Goal: Task Accomplishment & Management: Use online tool/utility

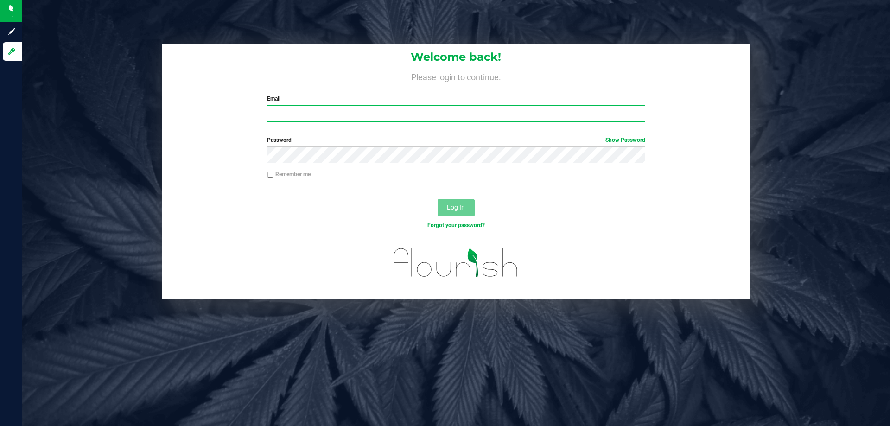
click at [305, 108] on input "Email" at bounding box center [456, 113] width 378 height 17
type input "[EMAIL_ADDRESS][DOMAIN_NAME]"
click at [438, 199] on button "Log In" at bounding box center [456, 207] width 37 height 17
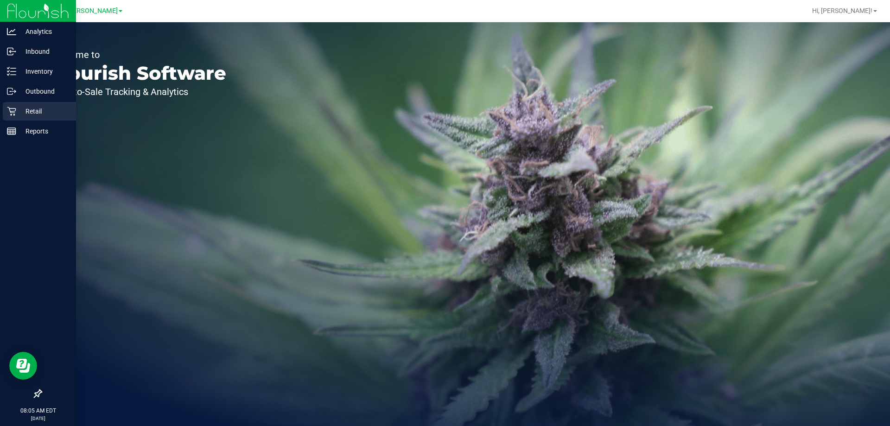
click at [11, 106] on div "Retail" at bounding box center [39, 111] width 73 height 19
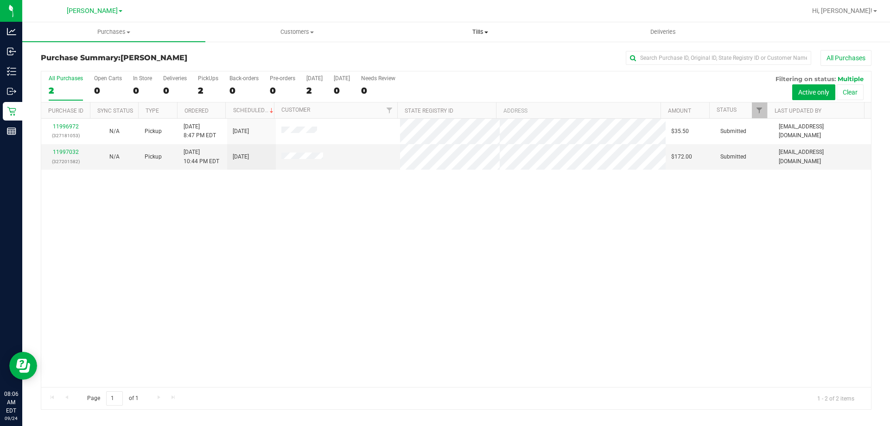
click at [476, 31] on span "Tills" at bounding box center [480, 32] width 182 height 8
click at [425, 54] on span "Manage tills" at bounding box center [419, 56] width 63 height 8
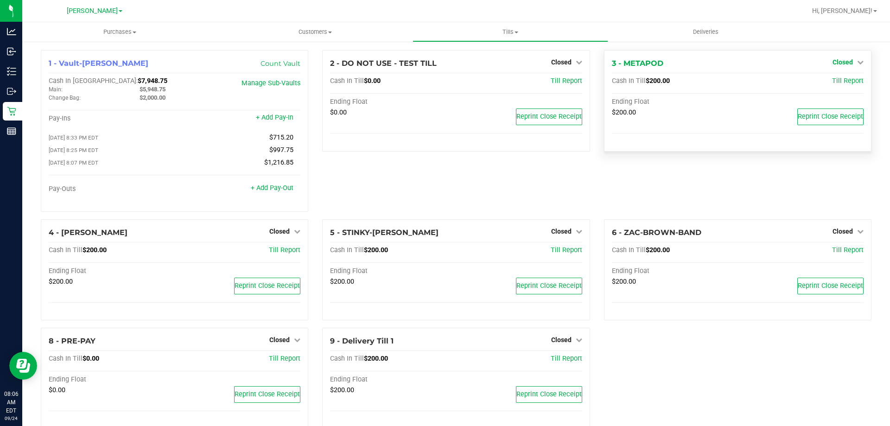
click at [857, 61] on icon at bounding box center [860, 62] width 6 height 6
click at [834, 81] on link "Open Till" at bounding box center [842, 81] width 25 height 7
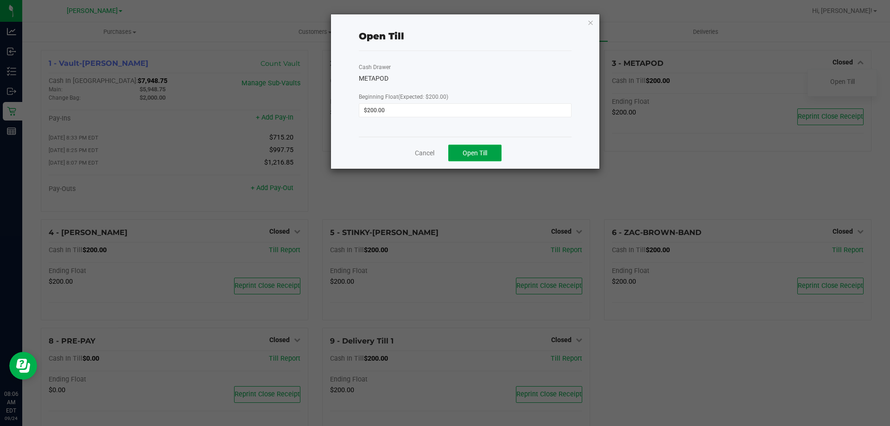
click at [483, 148] on button "Open Till" at bounding box center [474, 153] width 53 height 17
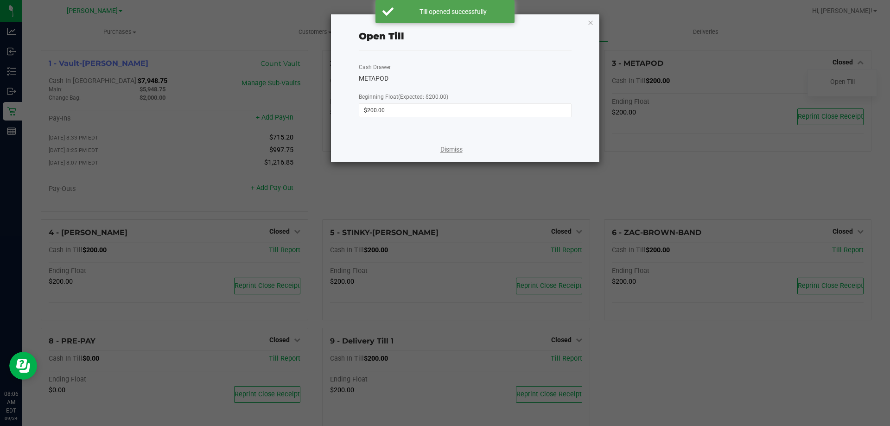
click at [449, 148] on link "Dismiss" at bounding box center [451, 150] width 22 height 10
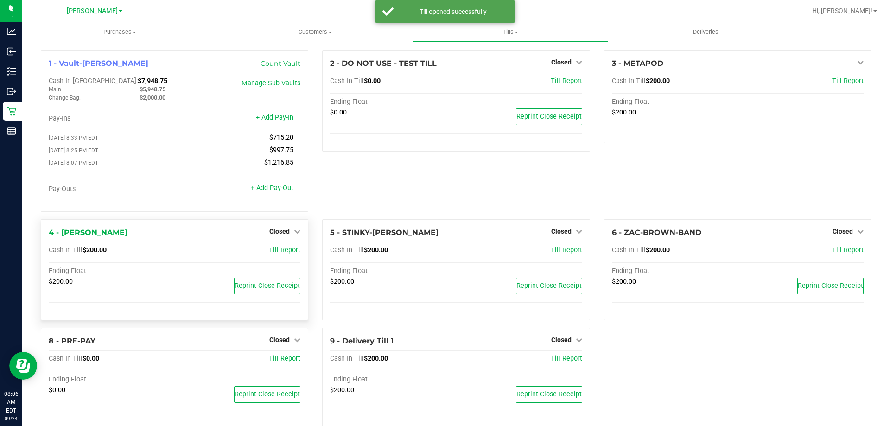
click at [277, 229] on div "Closed" at bounding box center [284, 231] width 31 height 11
click at [279, 231] on span "Closed" at bounding box center [279, 231] width 20 height 7
click at [287, 253] on link "Open Till" at bounding box center [279, 250] width 25 height 7
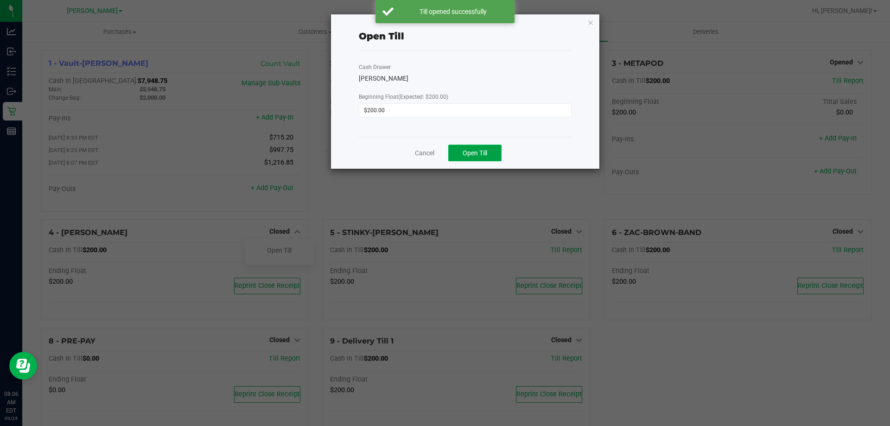
click at [480, 152] on span "Open Till" at bounding box center [475, 152] width 25 height 7
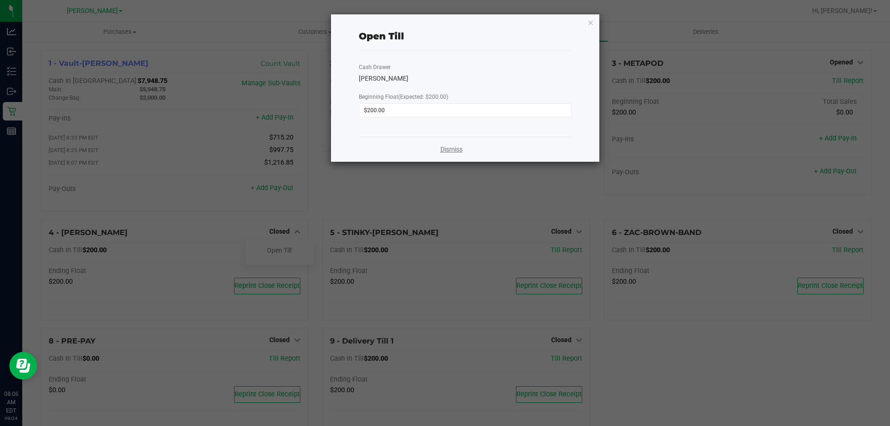
click at [452, 152] on link "Dismiss" at bounding box center [451, 150] width 22 height 10
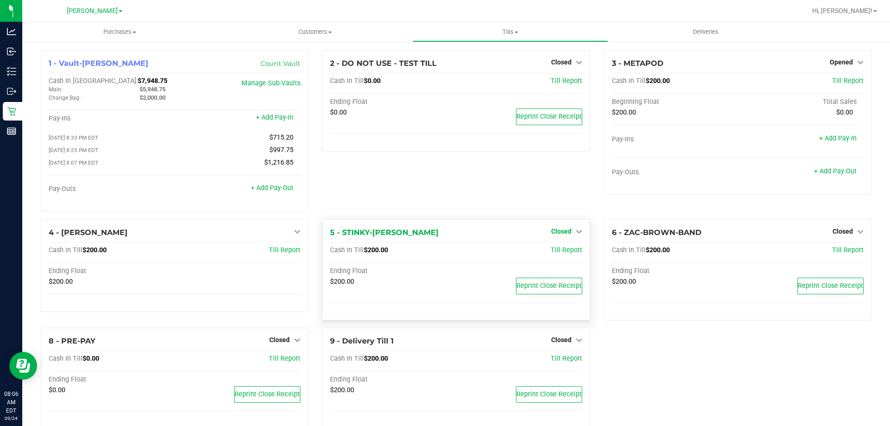
click at [565, 235] on span "Closed" at bounding box center [561, 231] width 20 height 7
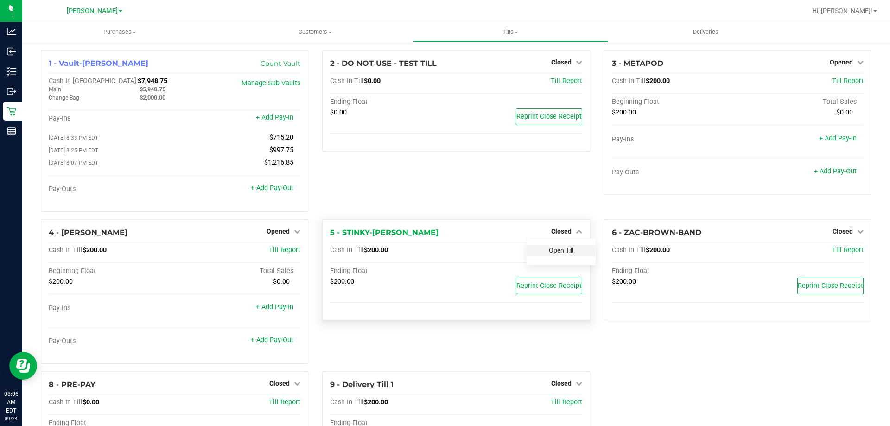
click at [549, 253] on link "Open Till" at bounding box center [561, 250] width 25 height 7
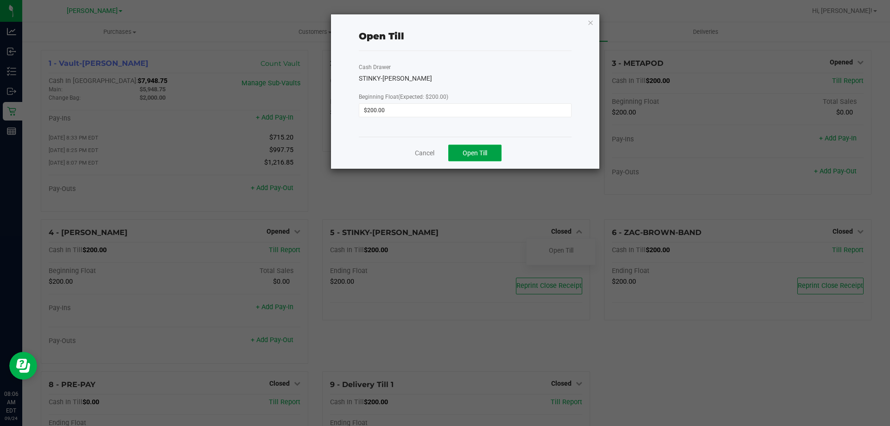
click at [475, 149] on button "Open Till" at bounding box center [474, 153] width 53 height 17
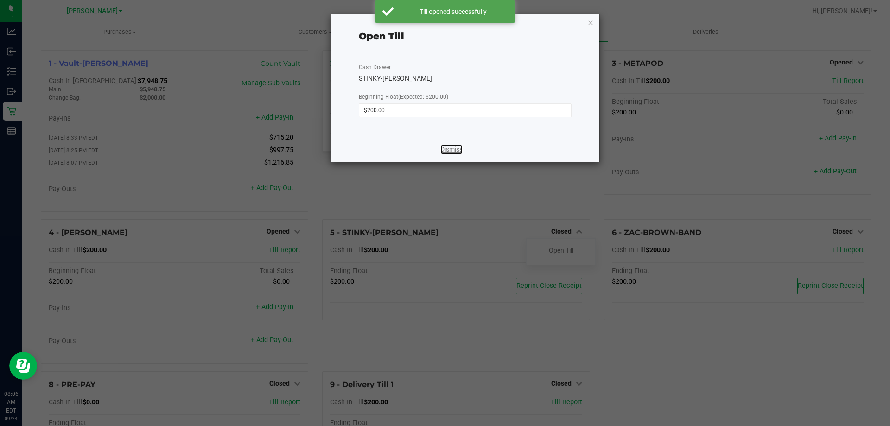
click at [460, 146] on link "Dismiss" at bounding box center [451, 150] width 22 height 10
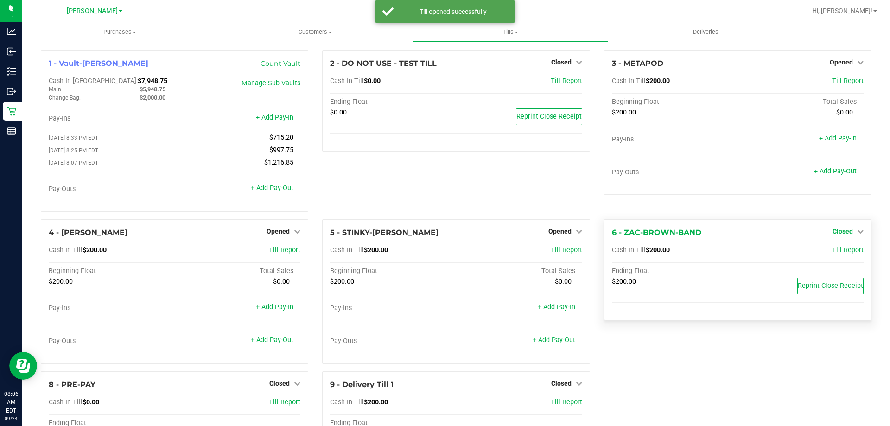
click at [843, 231] on span "Closed" at bounding box center [842, 231] width 20 height 7
click at [835, 254] on link "Open Till" at bounding box center [842, 250] width 25 height 7
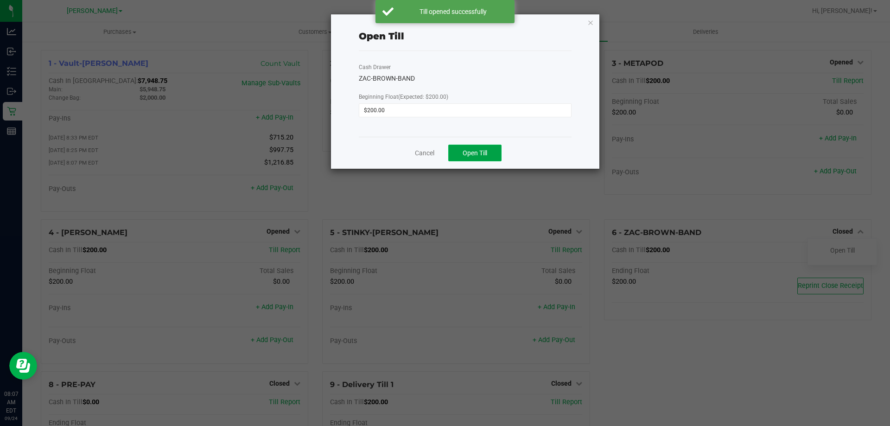
click at [473, 154] on span "Open Till" at bounding box center [475, 152] width 25 height 7
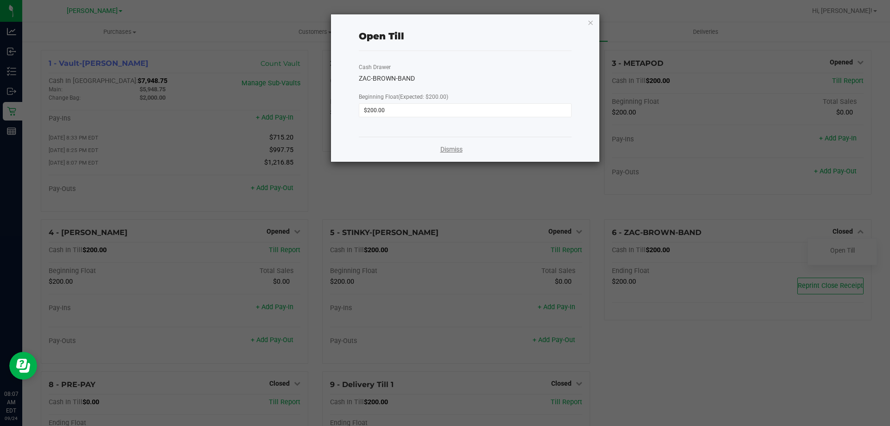
click at [445, 151] on link "Dismiss" at bounding box center [451, 150] width 22 height 10
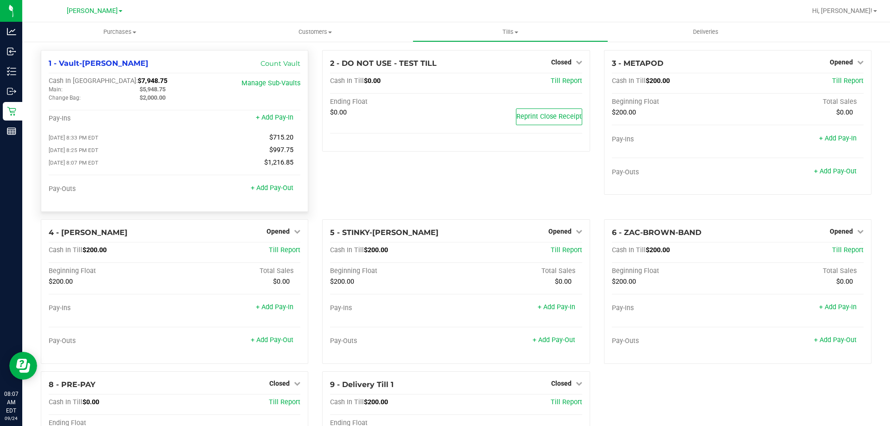
drag, startPoint x: 127, startPoint y: 80, endPoint x: 90, endPoint y: 77, distance: 36.7
click at [90, 77] on div "Cash In Vault: $7,948.75" at bounding box center [133, 81] width 168 height 8
click at [356, 187] on div "2 - DO NOT USE - TEST TILL Closed Open Till Cash In Till $0.00 Till Report Endi…" at bounding box center [455, 134] width 281 height 169
click at [360, 156] on div "2 - DO NOT USE - TEST TILL Closed Open Till Cash In Till $0.00 Till Report Endi…" at bounding box center [455, 134] width 281 height 169
